Goal: Transaction & Acquisition: Purchase product/service

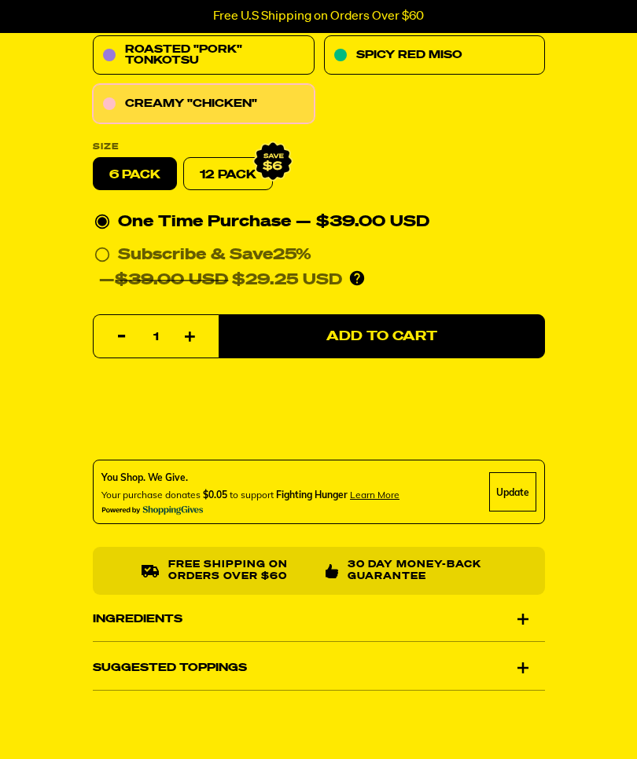
scroll to position [627, 0]
click at [539, 656] on div "Suggested Toppings" at bounding box center [319, 668] width 452 height 44
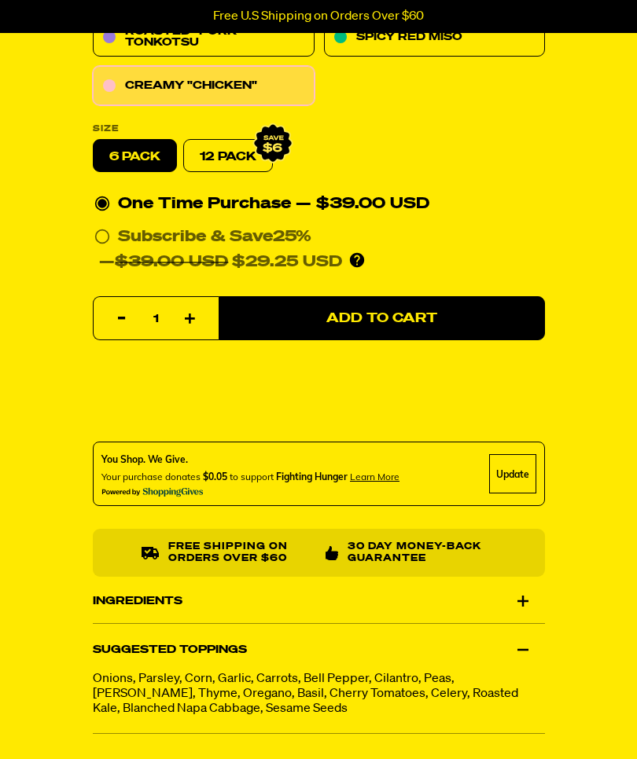
scroll to position [644, 0]
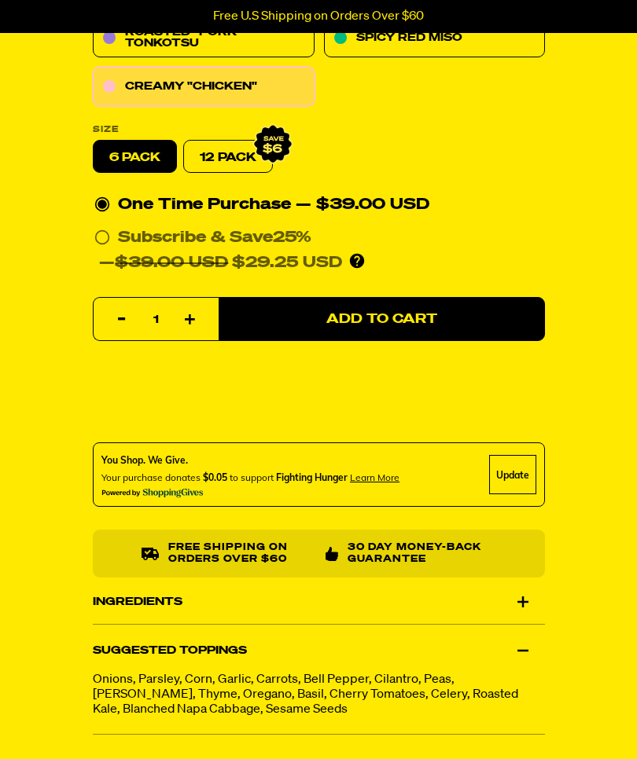
click at [536, 592] on div "Ingredients" at bounding box center [319, 602] width 452 height 44
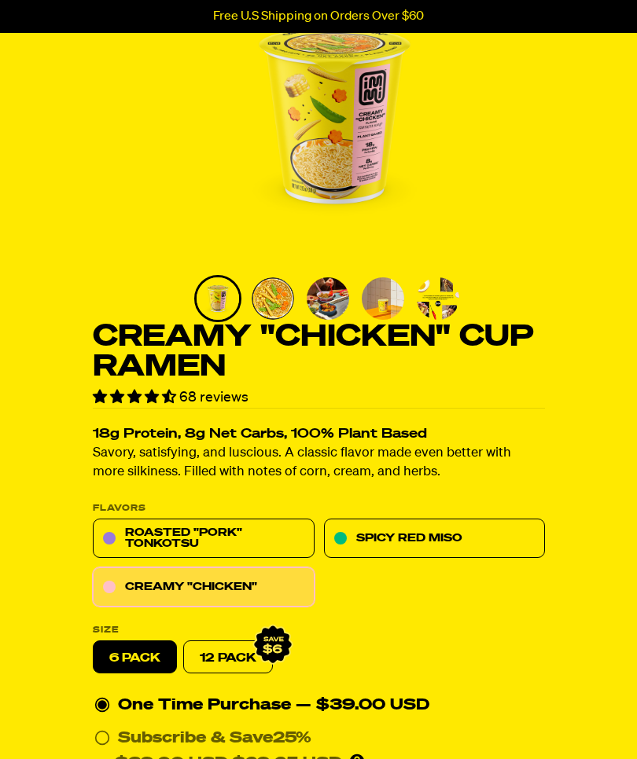
scroll to position [145, 0]
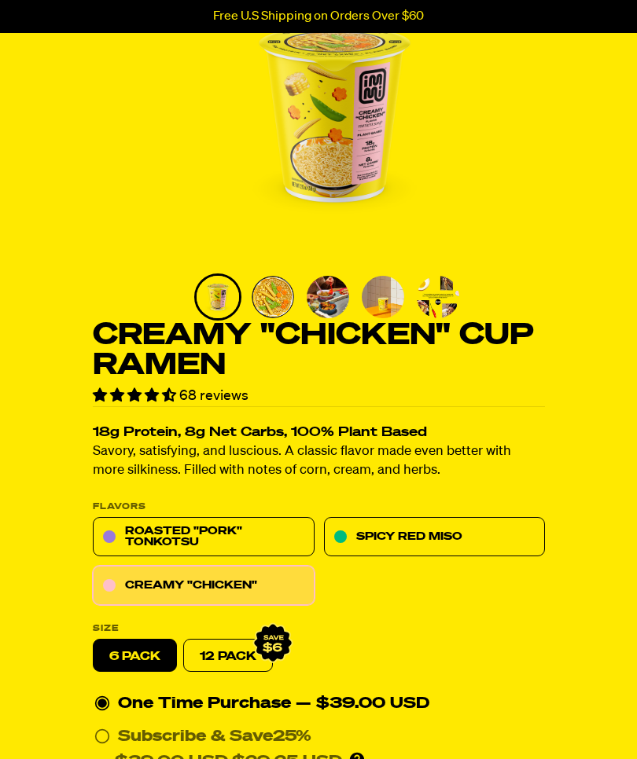
click at [245, 538] on link "Roasted "Pork" Tonkotsu" at bounding box center [204, 537] width 222 height 39
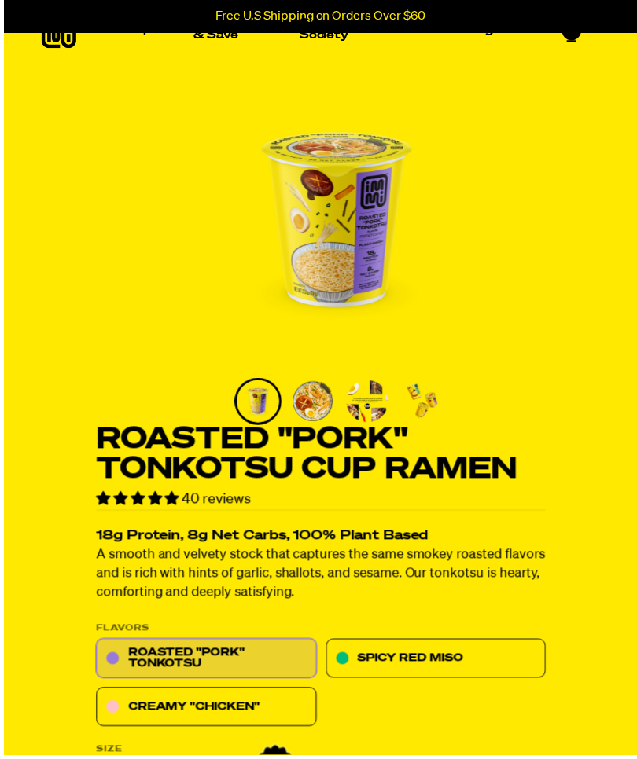
scroll to position [45, 0]
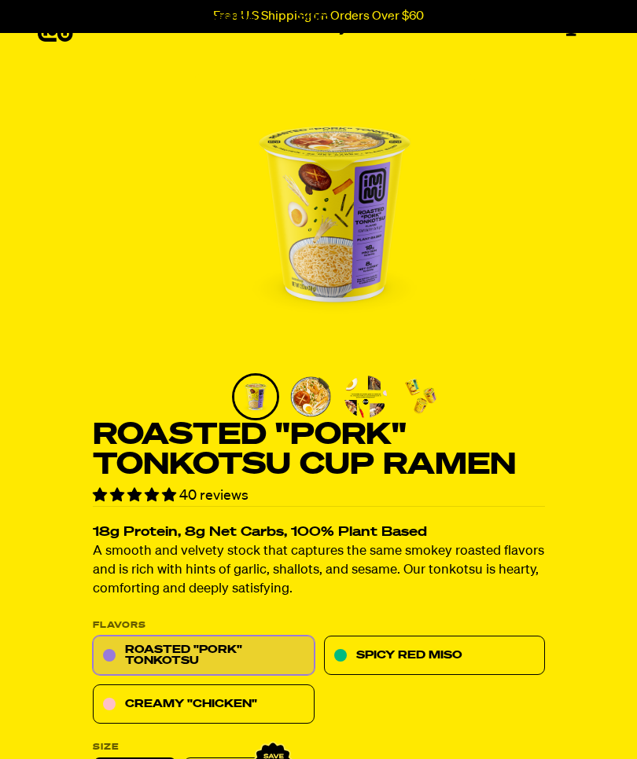
click at [208, 707] on link "Creamy "Chicken"" at bounding box center [204, 705] width 222 height 39
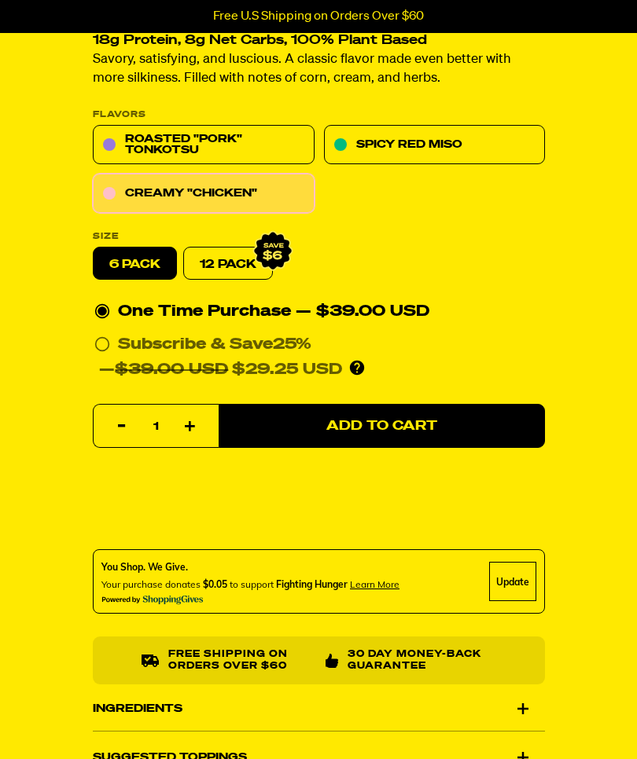
scroll to position [553, 0]
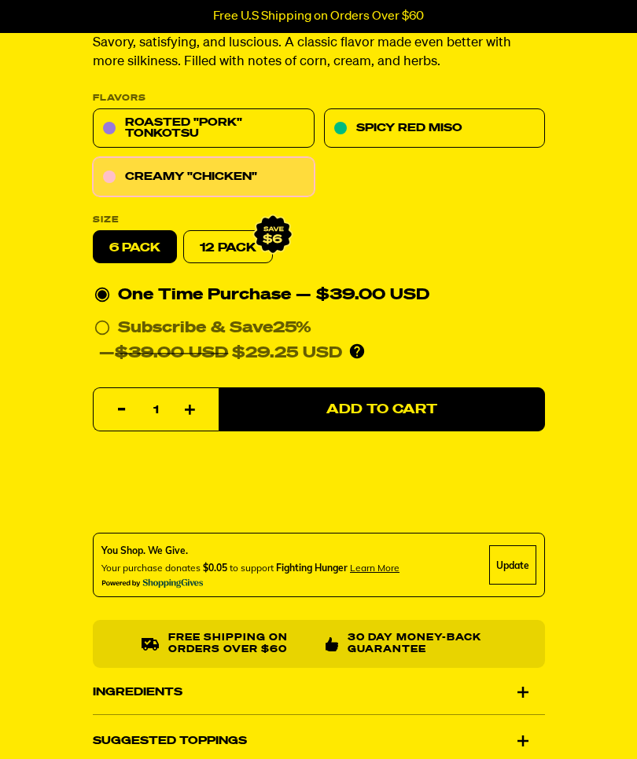
click at [520, 570] on div "Update" at bounding box center [512, 565] width 47 height 39
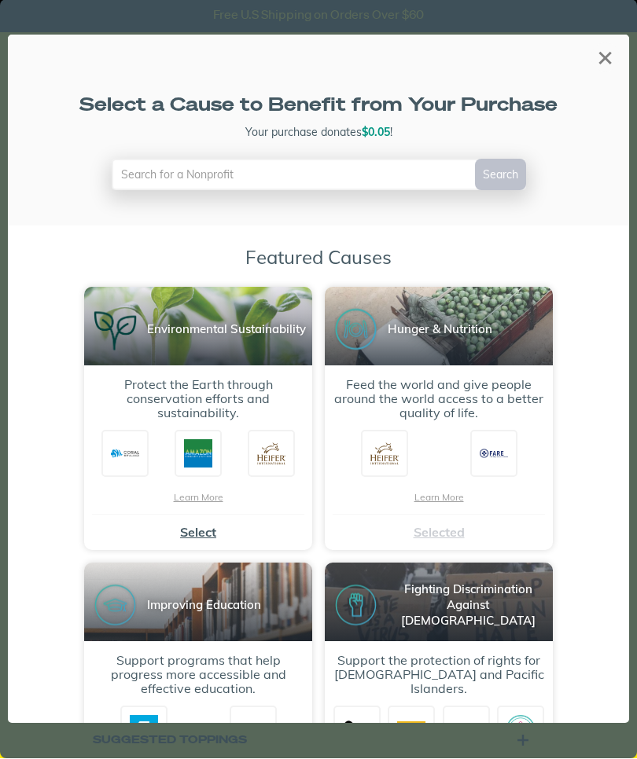
scroll to position [0, 0]
click at [604, 43] on div "×" at bounding box center [604, 57] width 29 height 29
